Goal: Transaction & Acquisition: Purchase product/service

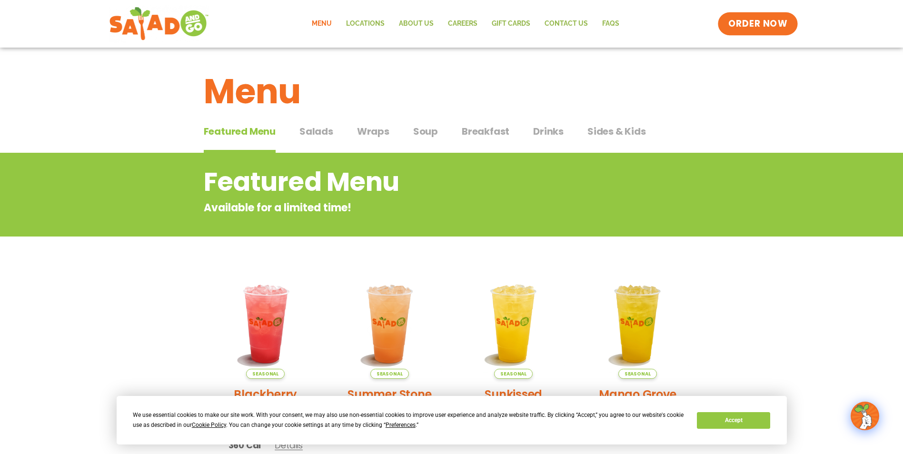
click at [756, 23] on span "ORDER NOW" at bounding box center [758, 24] width 59 height 12
click at [307, 133] on span "Salads" at bounding box center [317, 131] width 34 height 14
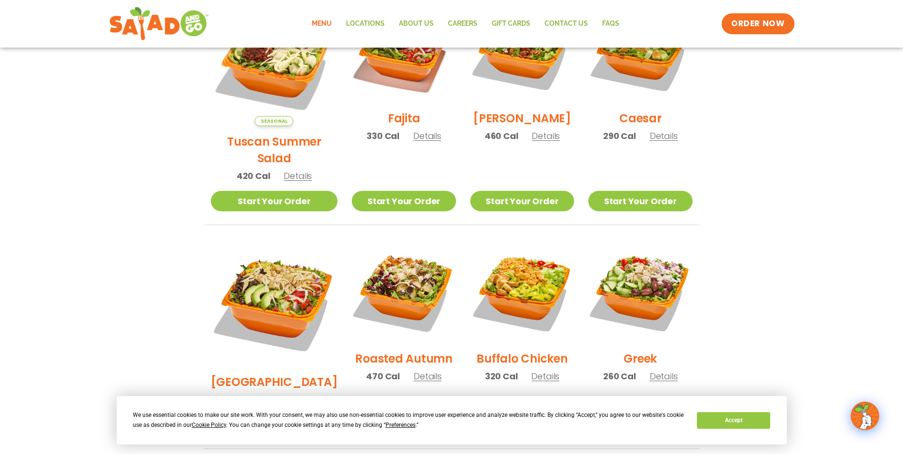
scroll to position [333, 0]
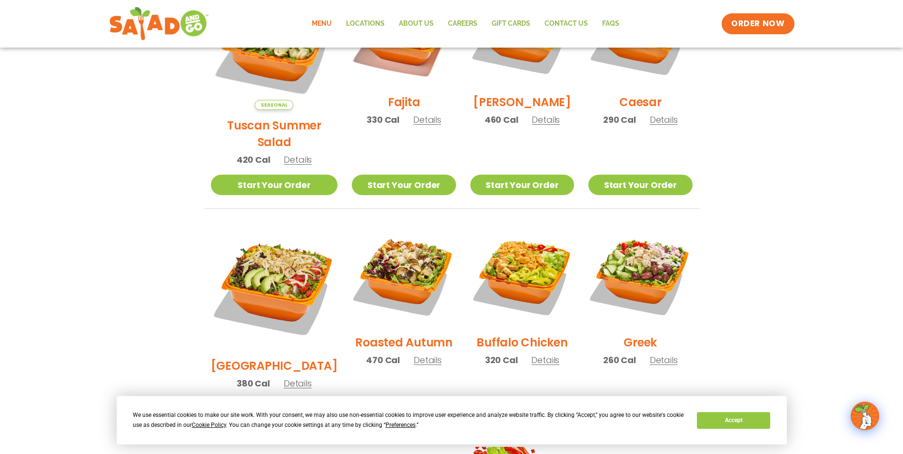
drag, startPoint x: 650, startPoint y: 377, endPoint x: 659, endPoint y: 369, distance: 12.8
click at [650, 399] on link "Start Your Order" at bounding box center [641, 409] width 104 height 20
